Goal: Information Seeking & Learning: Learn about a topic

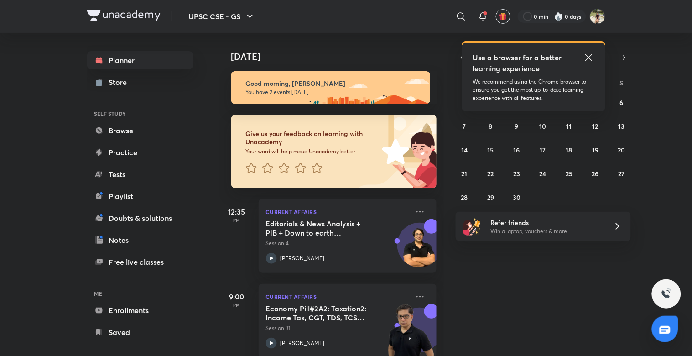
click at [589, 55] on icon at bounding box center [588, 57] width 11 height 11
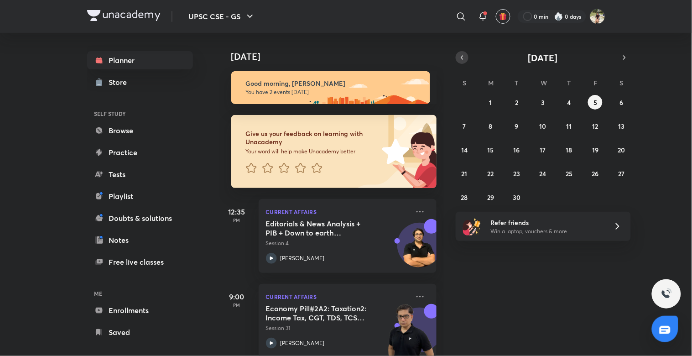
click at [461, 57] on icon "button" at bounding box center [462, 58] width 2 height 4
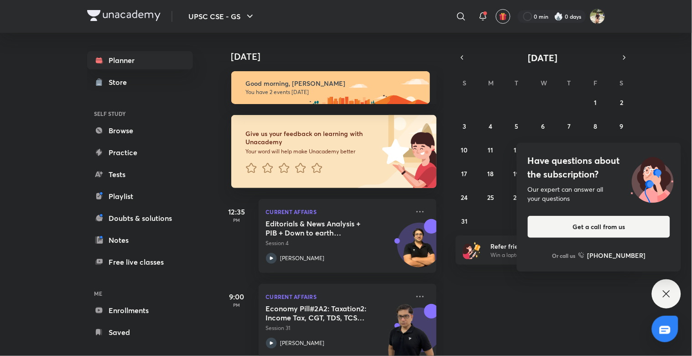
click at [595, 175] on h4 "Have questions about the subscription?" at bounding box center [598, 167] width 142 height 27
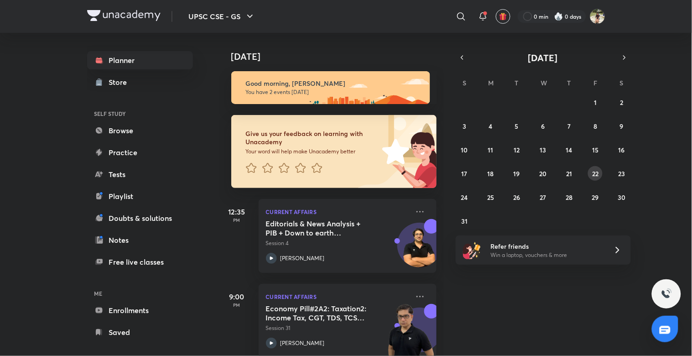
click at [595, 175] on abbr "22" at bounding box center [595, 173] width 6 height 9
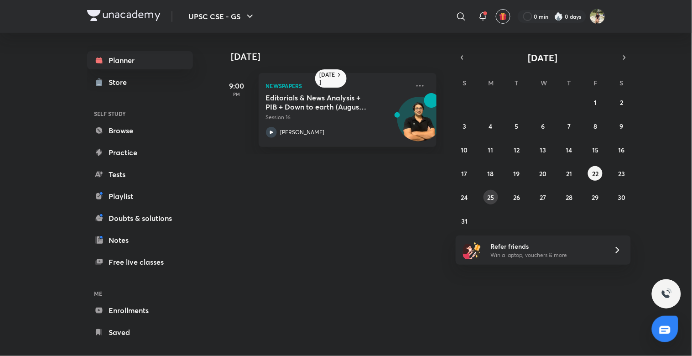
click at [490, 201] on abbr "25" at bounding box center [490, 197] width 7 height 9
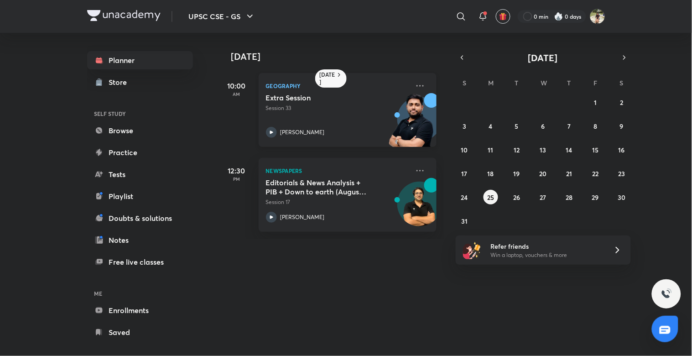
click at [273, 128] on icon at bounding box center [271, 132] width 11 height 11
